Goal: Transaction & Acquisition: Purchase product/service

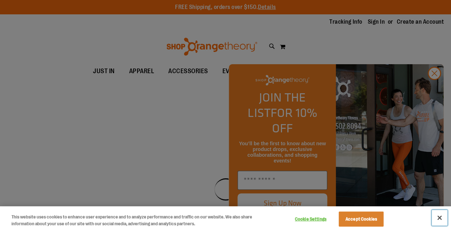
click at [441, 216] on button "Close" at bounding box center [440, 218] width 16 height 16
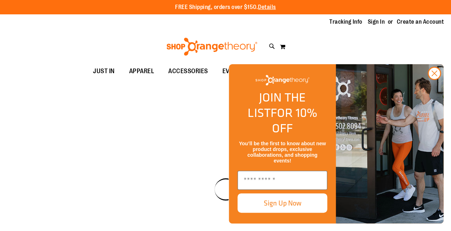
click at [439, 95] on img "FLYOUT Form" at bounding box center [390, 143] width 108 height 159
click at [434, 80] on button "Close dialog" at bounding box center [434, 73] width 13 height 13
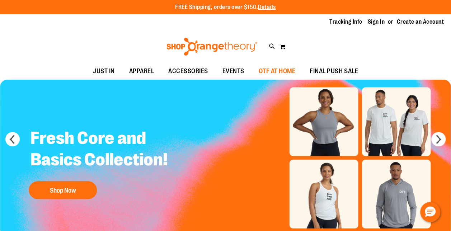
click at [266, 69] on span "OTF AT HOME" at bounding box center [277, 71] width 37 height 16
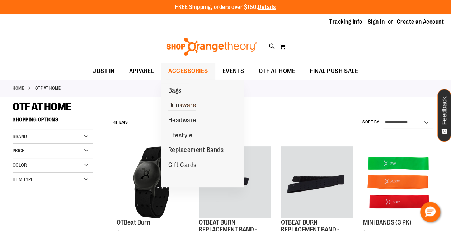
click at [184, 106] on span "Drinkware" at bounding box center [182, 106] width 28 height 9
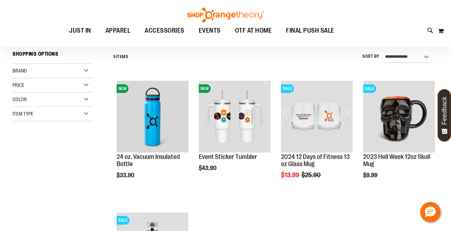
scroll to position [66, 0]
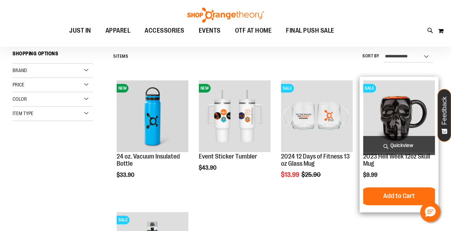
click at [406, 107] on img "product" at bounding box center [399, 116] width 72 height 72
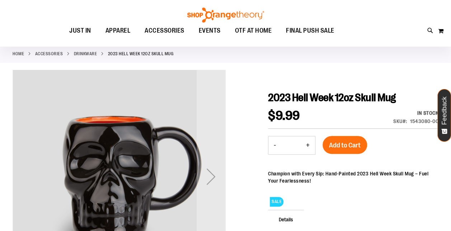
scroll to position [34, 0]
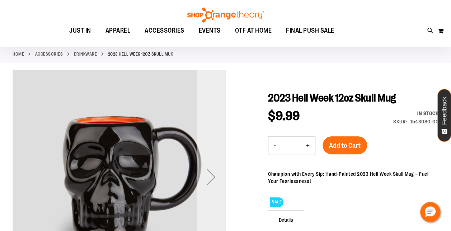
click at [212, 178] on div "Next" at bounding box center [211, 177] width 29 height 29
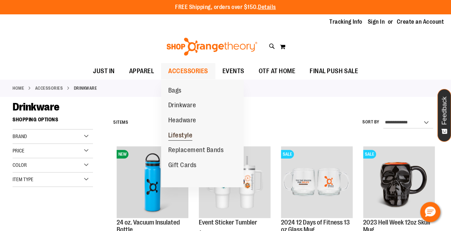
click at [179, 135] on span "Lifestyle" at bounding box center [180, 136] width 24 height 9
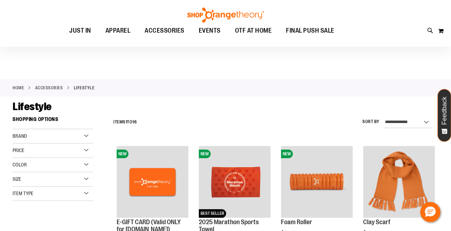
scroll to position [20, 0]
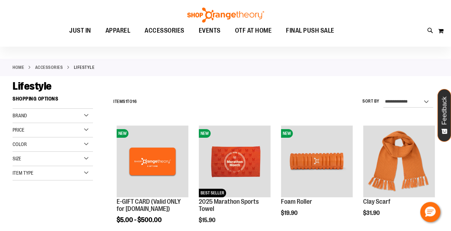
click at [192, 92] on div "Lifestyle" at bounding box center [226, 86] width 426 height 13
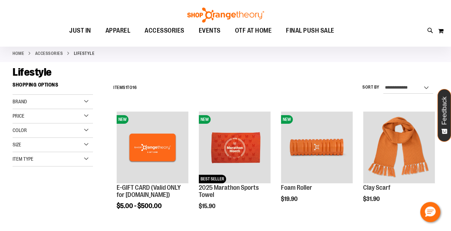
scroll to position [0, 0]
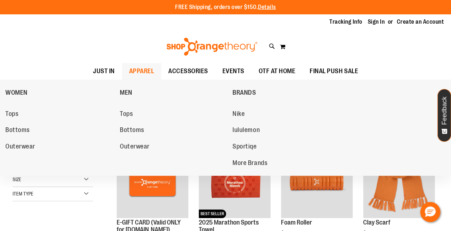
click at [148, 70] on span "APPAREL" at bounding box center [141, 71] width 25 height 16
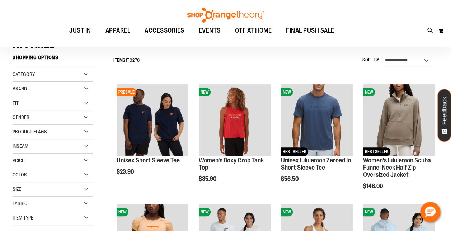
scroll to position [88, 0]
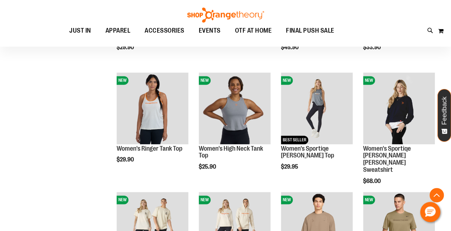
scroll to position [432, 0]
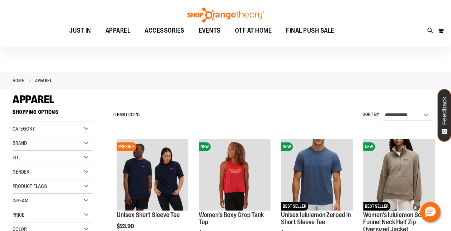
scroll to position [6, 0]
